Goal: Navigation & Orientation: Find specific page/section

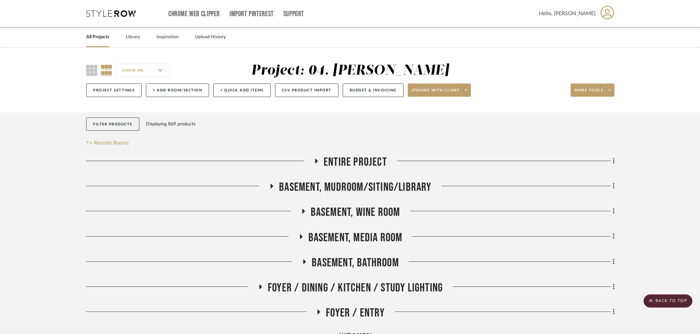
click at [355, 167] on span "Entire Project" at bounding box center [354, 162] width 63 height 14
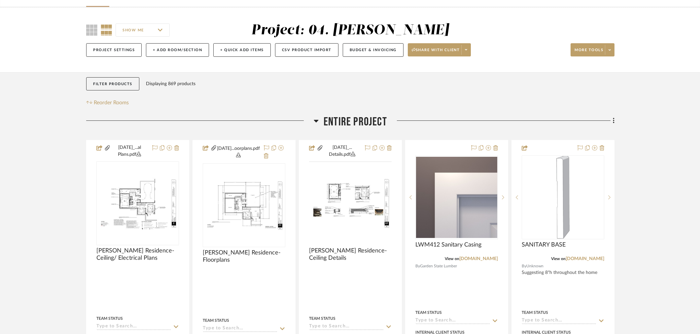
scroll to position [147, 0]
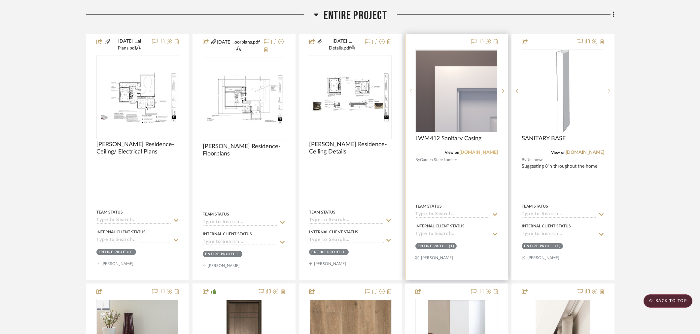
click at [490, 152] on link "[DOMAIN_NAME]" at bounding box center [478, 152] width 39 height 5
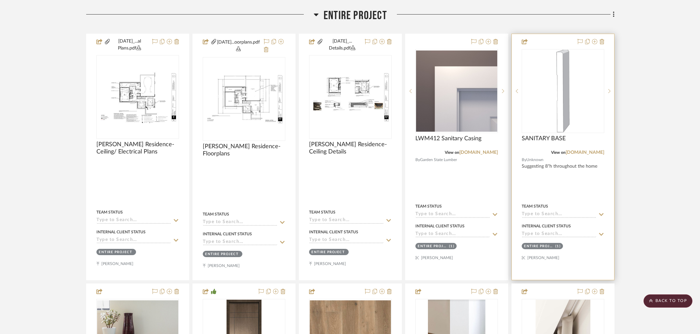
click at [585, 156] on div at bounding box center [562, 157] width 102 height 246
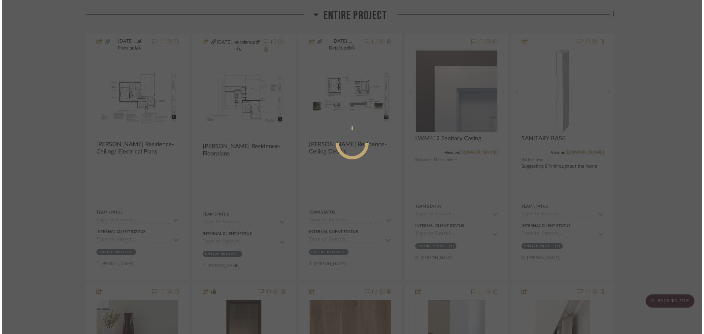
scroll to position [0, 0]
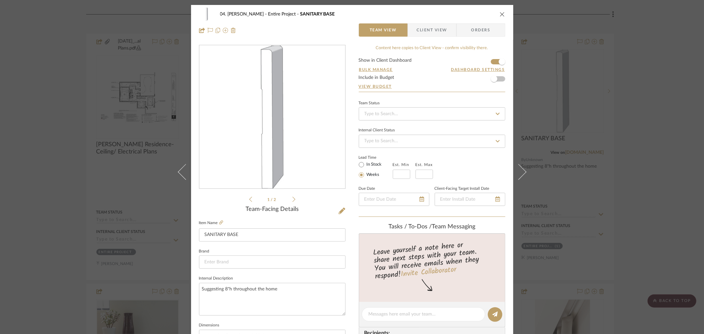
drag, startPoint x: 3, startPoint y: 183, endPoint x: 315, endPoint y: 177, distance: 312.9
click at [3, 183] on div "04. [PERSON_NAME] Entire Project SANITARY BASE Team View Client View Orders 1 /…" at bounding box center [352, 167] width 704 height 334
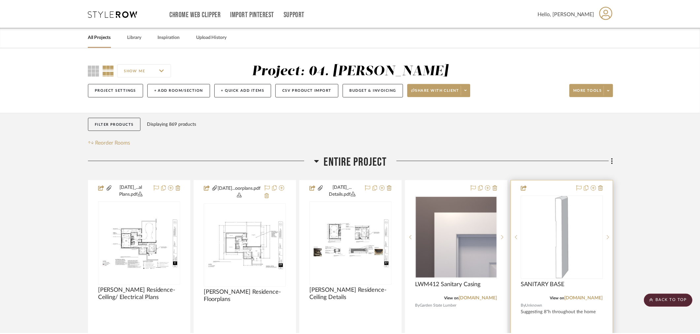
scroll to position [147, 0]
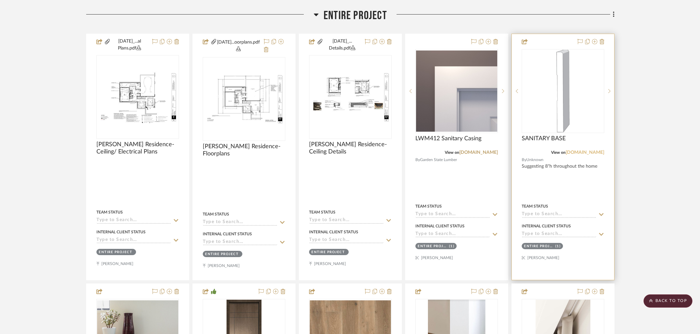
click at [590, 152] on link "[DOMAIN_NAME]" at bounding box center [584, 152] width 39 height 5
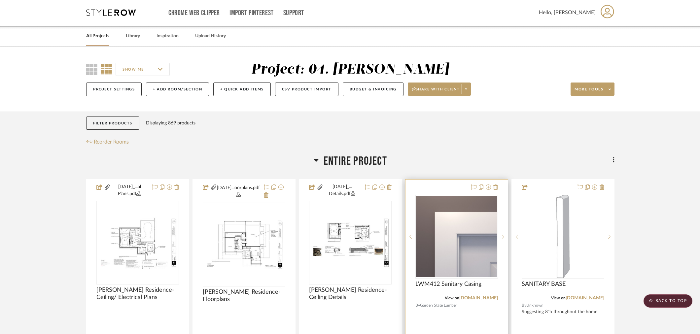
scroll to position [0, 0]
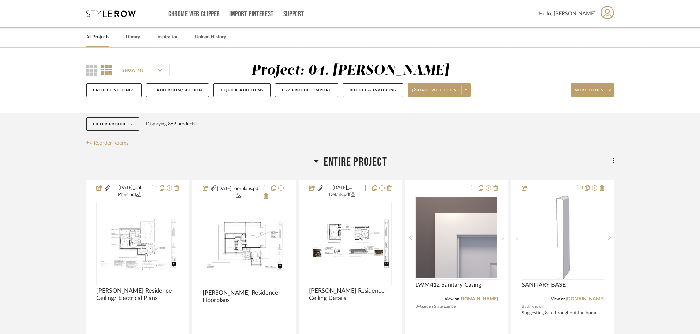
click at [359, 163] on span "Entire Project" at bounding box center [354, 162] width 63 height 14
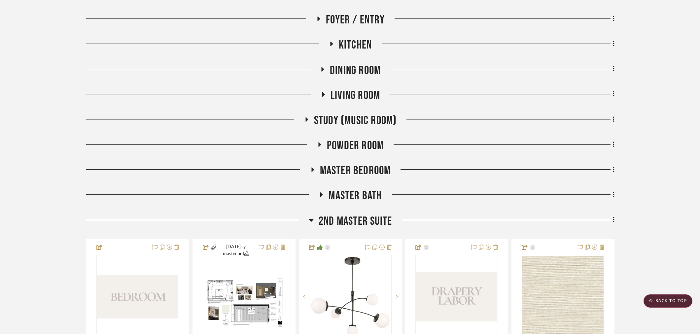
scroll to position [476, 0]
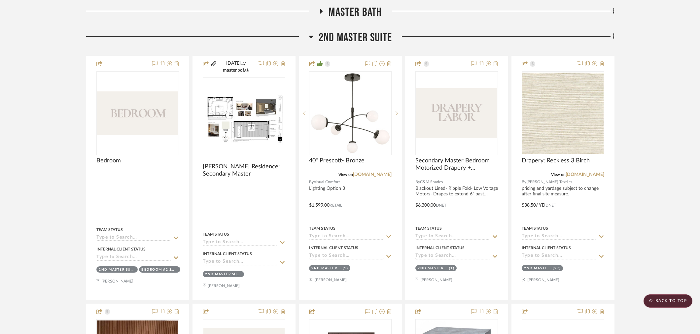
click at [350, 41] on span "2nd Master Suite" at bounding box center [354, 38] width 73 height 14
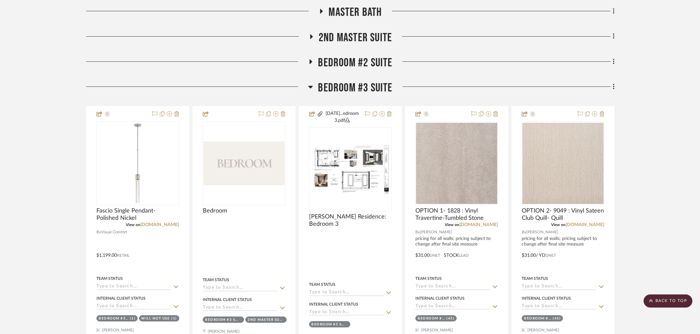
click at [348, 88] on span "Bedroom #3 Suite" at bounding box center [355, 88] width 74 height 14
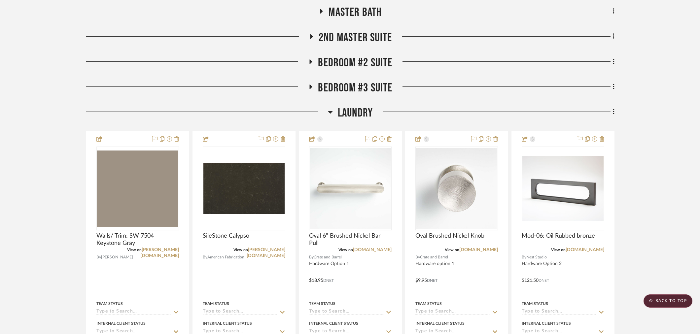
click at [350, 56] on span "Bedroom #2 Suite" at bounding box center [355, 63] width 74 height 14
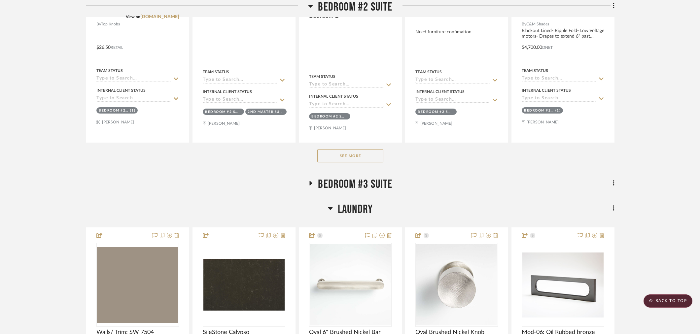
scroll to position [660, 0]
click at [357, 153] on button "See More" at bounding box center [350, 154] width 66 height 13
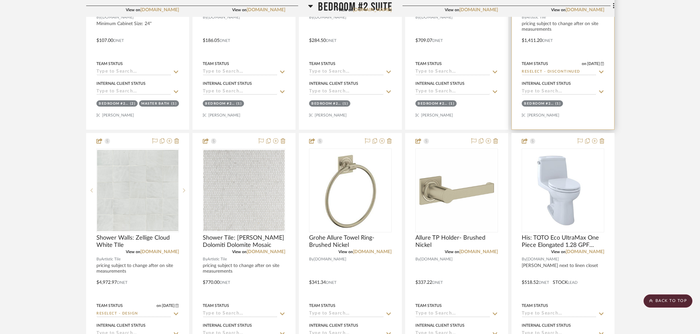
scroll to position [1650, 0]
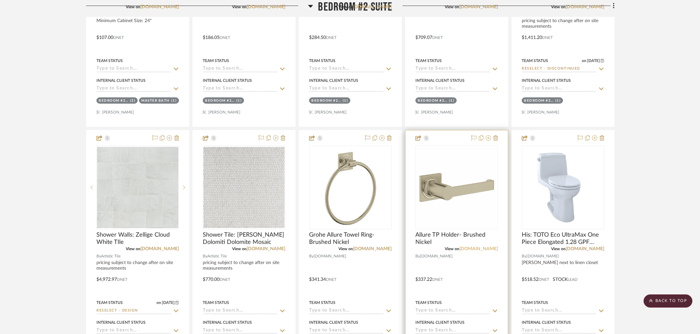
click at [491, 249] on link "[DOMAIN_NAME]" at bounding box center [478, 248] width 39 height 5
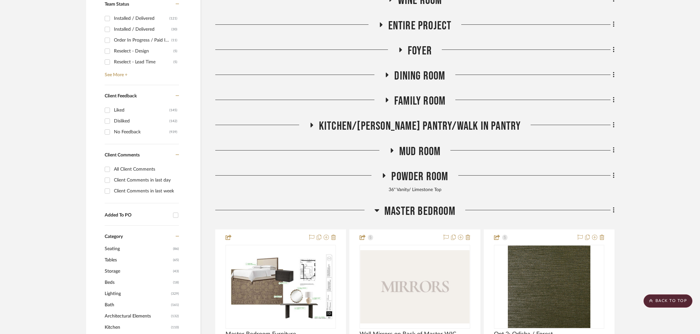
scroll to position [220, 0]
